Goal: Task Accomplishment & Management: Manage account settings

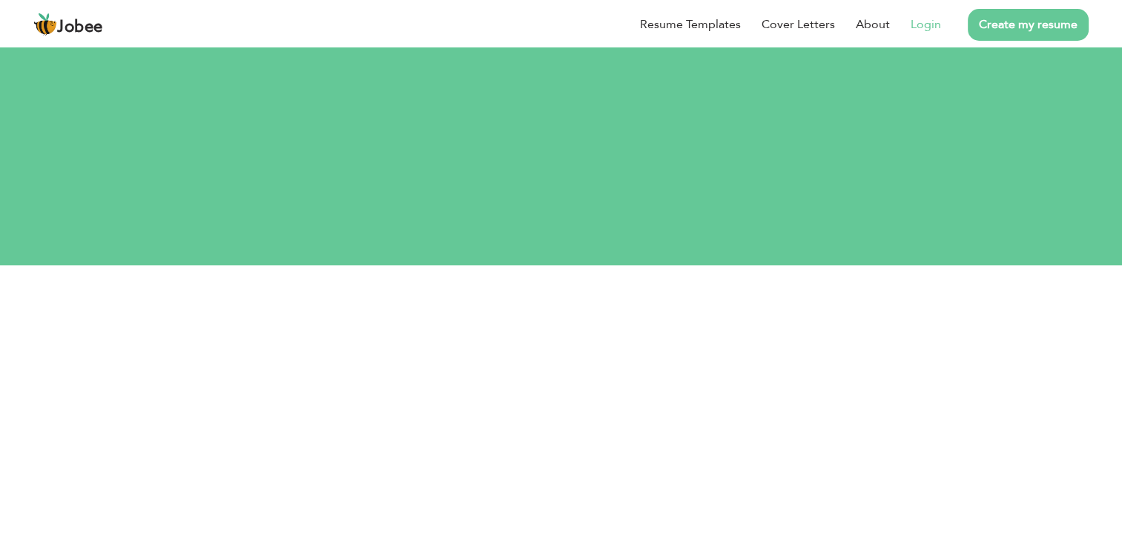
click at [922, 25] on link "Login" at bounding box center [926, 25] width 30 height 18
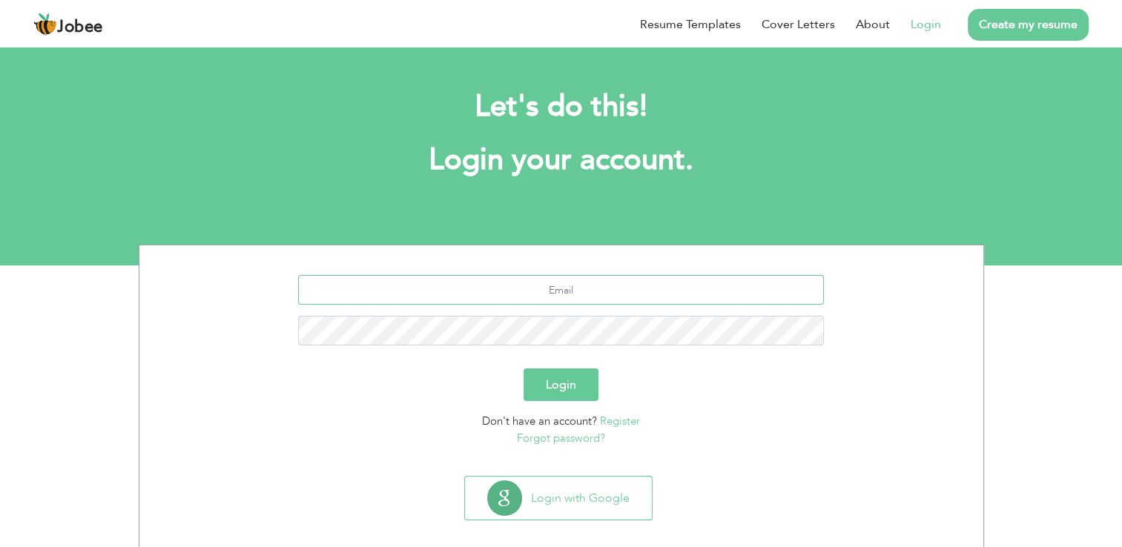
click at [614, 293] on input "text" at bounding box center [561, 290] width 526 height 30
type input "rabailhussain8@gmail.com"
click at [524, 369] on button "Login" at bounding box center [561, 385] width 75 height 33
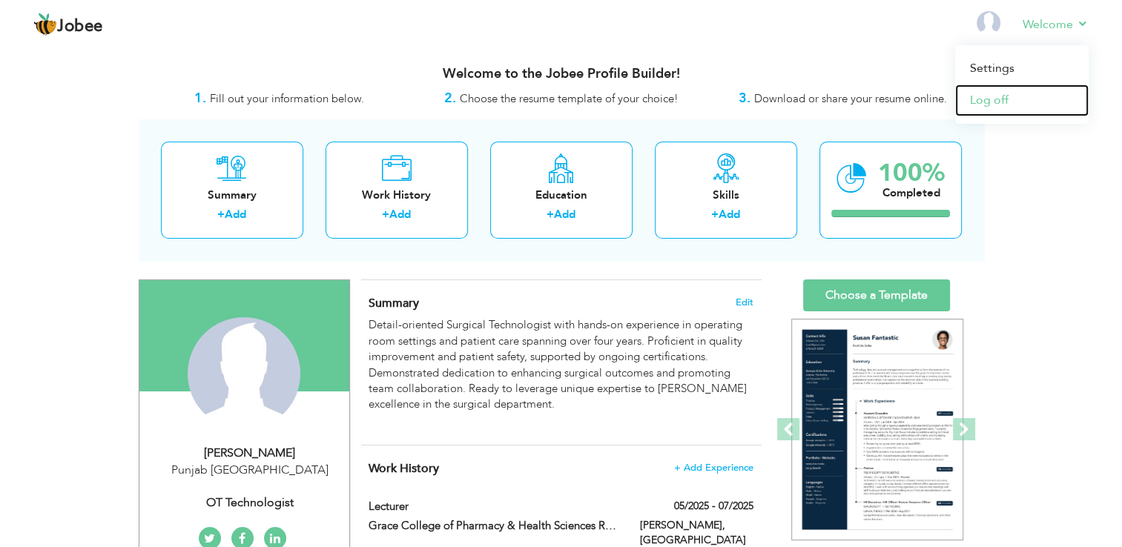
click at [993, 105] on link "Log off" at bounding box center [1022, 101] width 134 height 32
